Goal: Task Accomplishment & Management: Manage account settings

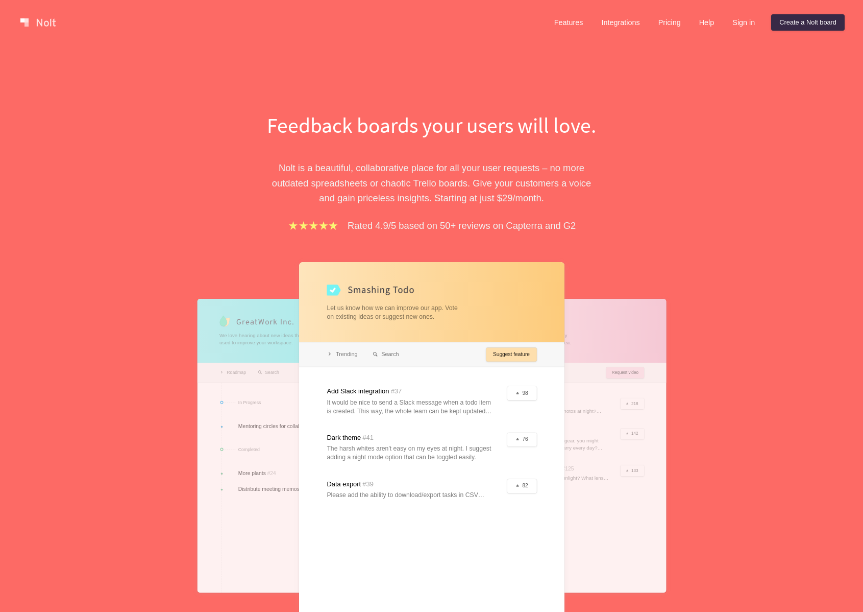
click at [733, 31] on div "Features Integrations Pricing Help Sign in Create a [PERSON_NAME] board" at bounding box center [695, 22] width 303 height 20
click at [735, 29] on link "Sign in" at bounding box center [743, 22] width 39 height 16
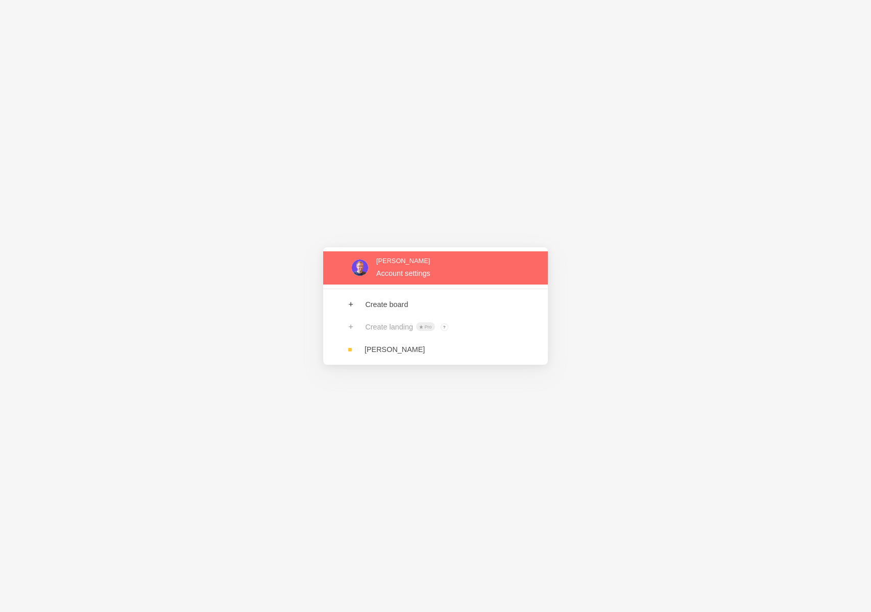
click at [396, 269] on link at bounding box center [435, 267] width 225 height 33
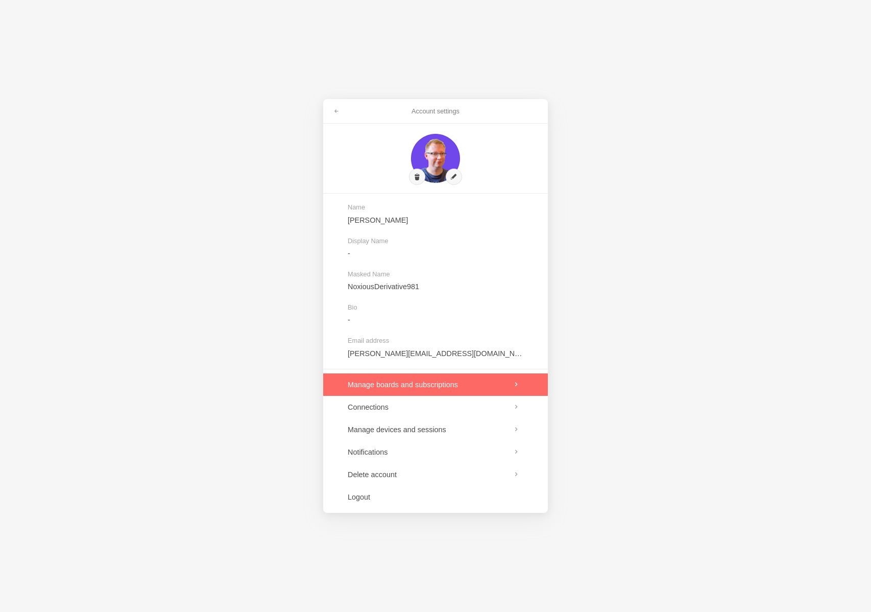
click at [445, 392] on link at bounding box center [435, 384] width 225 height 22
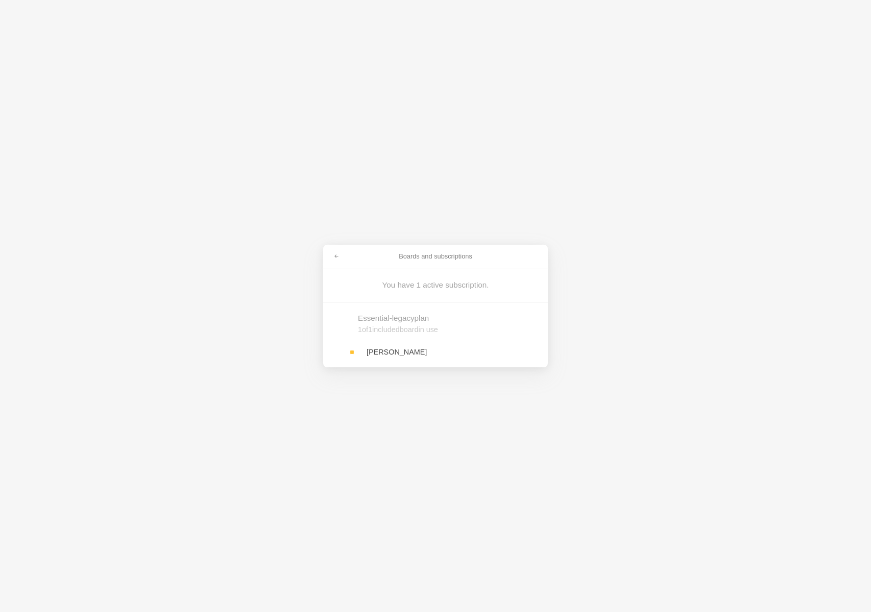
click at [435, 350] on link at bounding box center [435, 352] width 225 height 22
